Goal: Navigation & Orientation: Find specific page/section

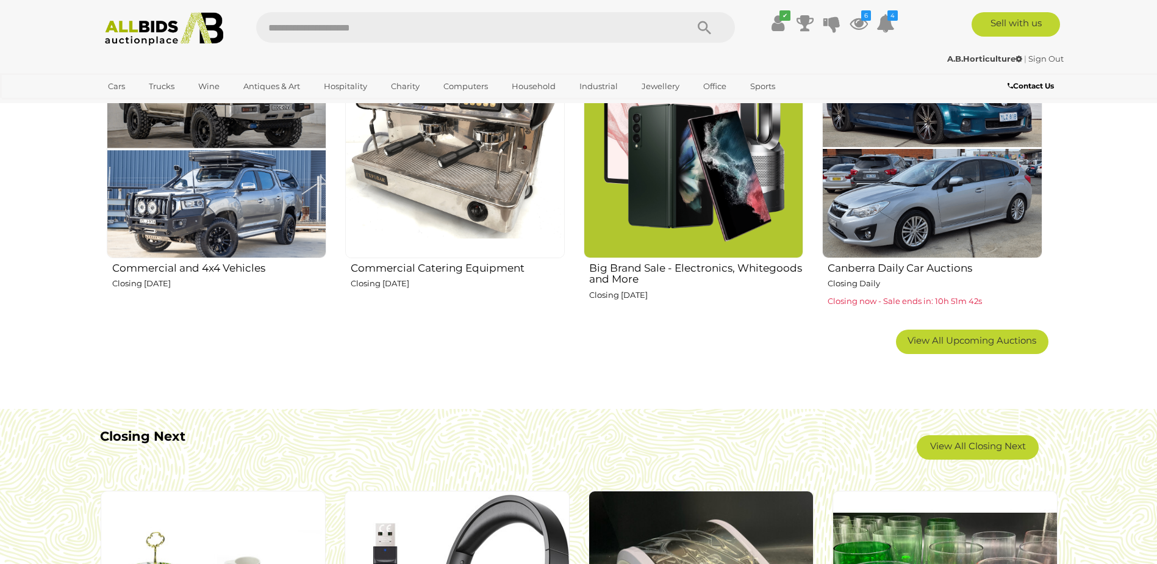
scroll to position [915, 0]
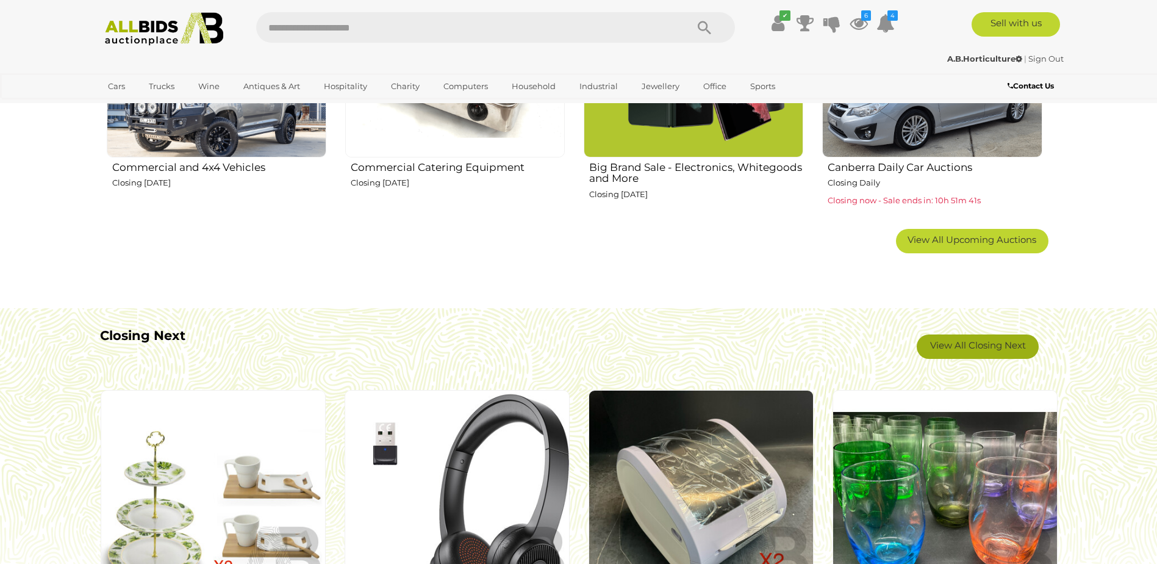
click at [1009, 357] on link "View All Closing Next" at bounding box center [978, 346] width 122 height 24
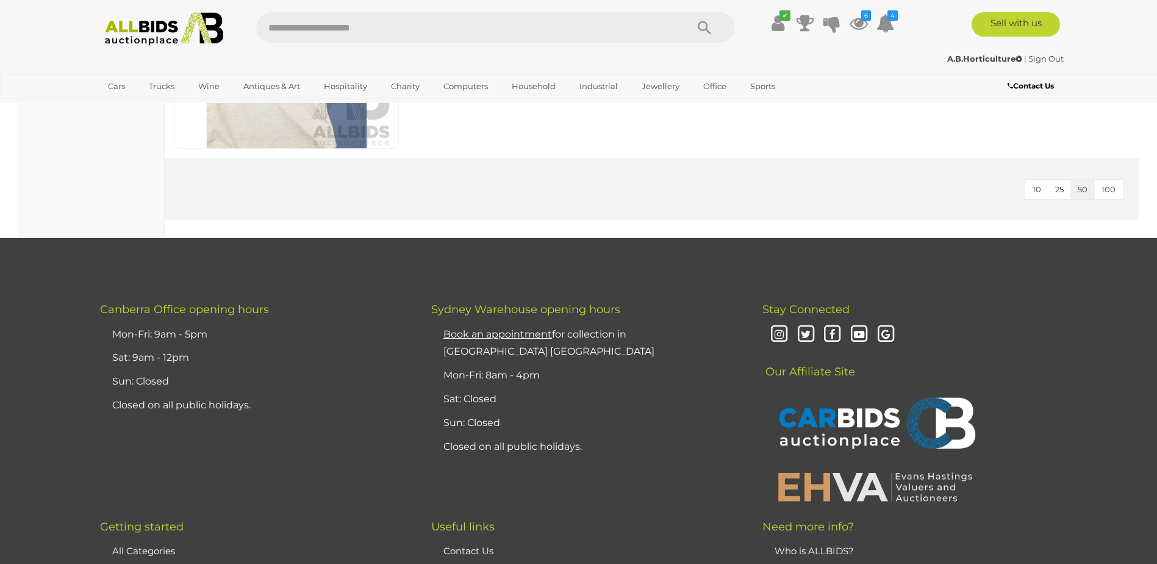
scroll to position [7624, 0]
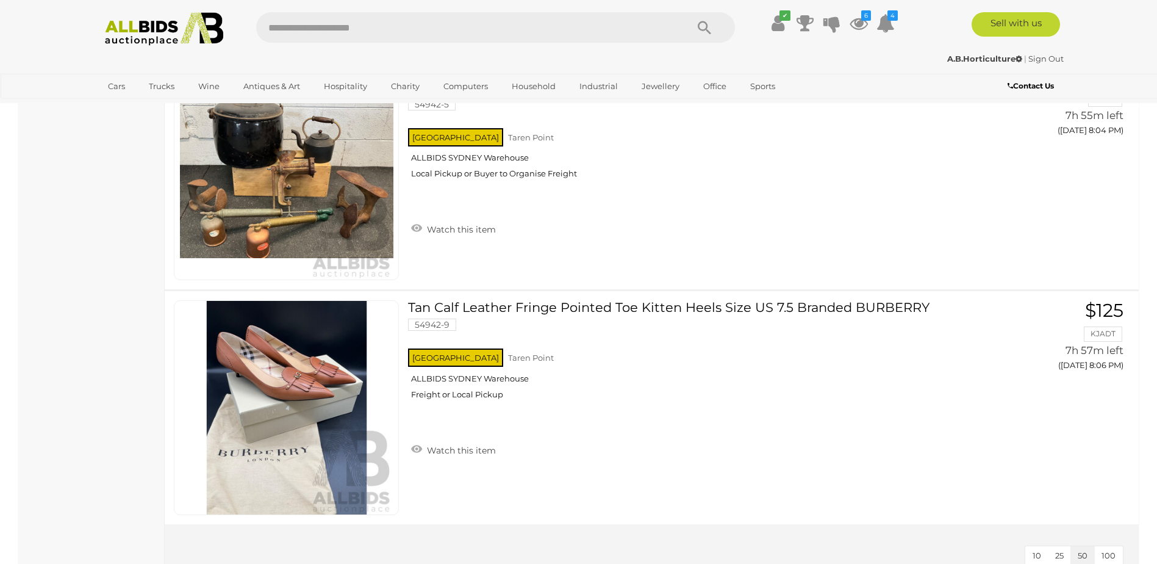
click at [181, 40] on img at bounding box center [164, 29] width 132 height 34
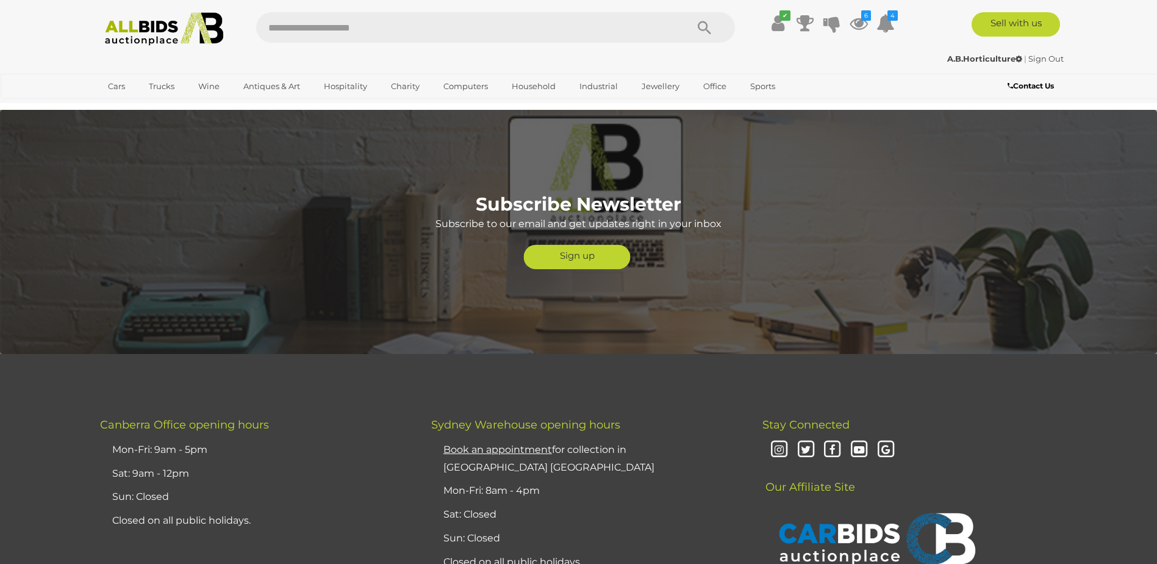
scroll to position [3049, 0]
